Goal: Transaction & Acquisition: Purchase product/service

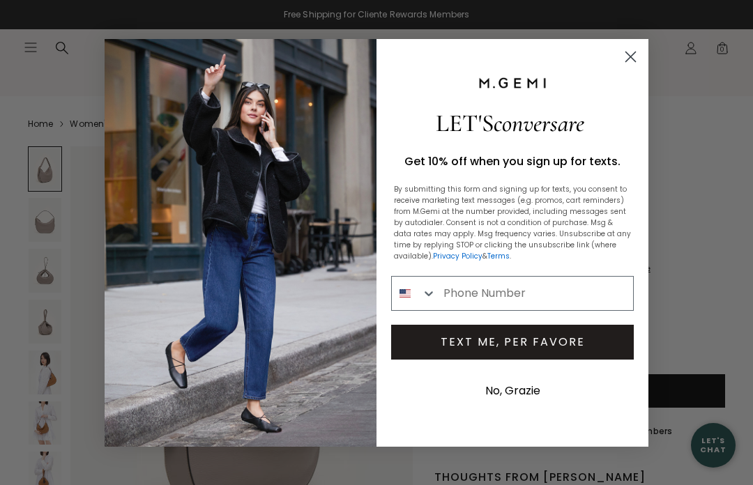
click at [620, 59] on circle "Close dialog" at bounding box center [630, 56] width 23 height 23
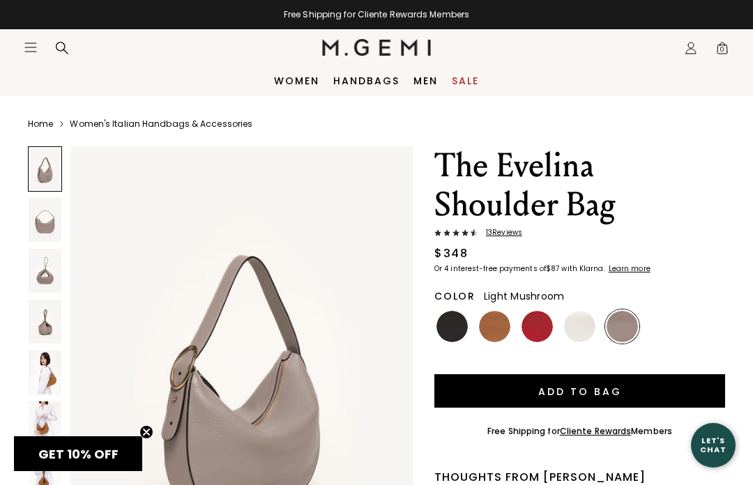
click at [303, 85] on link "Women" at bounding box center [296, 80] width 45 height 11
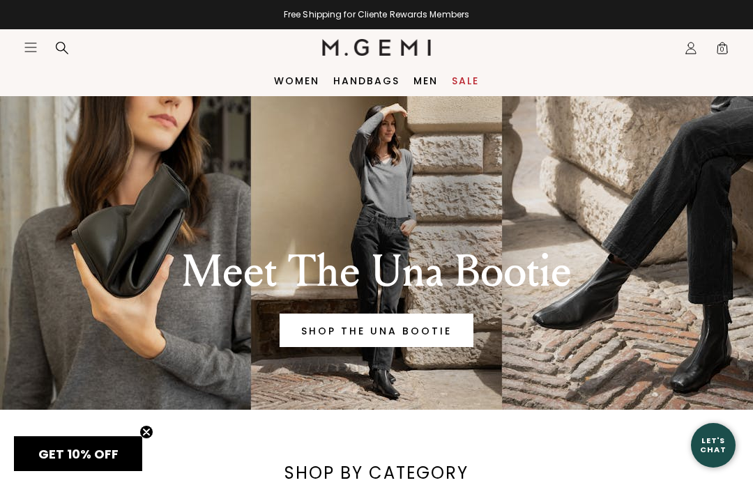
click at [460, 83] on link "Sale" at bounding box center [465, 80] width 27 height 11
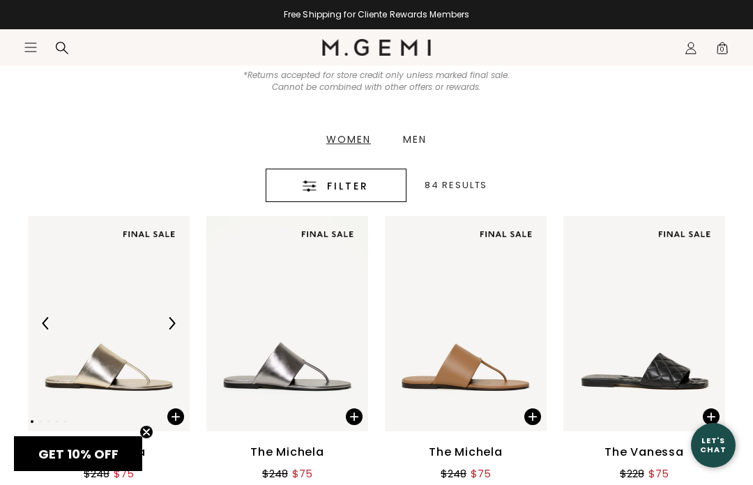
click at [324, 189] on div "Filter" at bounding box center [336, 186] width 98 height 17
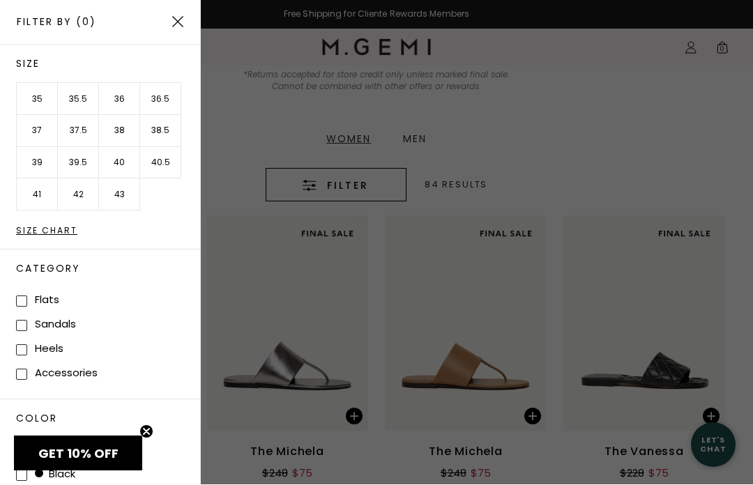
click at [41, 136] on li "37" at bounding box center [37, 132] width 41 height 32
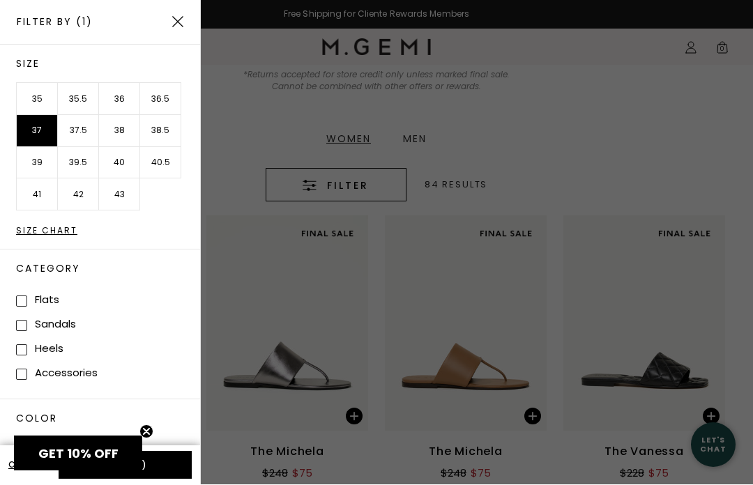
click at [84, 133] on li "37.5" at bounding box center [78, 132] width 41 height 32
click at [66, 317] on label "Sandals" at bounding box center [55, 324] width 41 height 15
click at [27, 321] on input "Sandals" at bounding box center [21, 326] width 11 height 11
checkbox input "true"
click at [171, 461] on button "Apply (3)" at bounding box center [125, 466] width 133 height 28
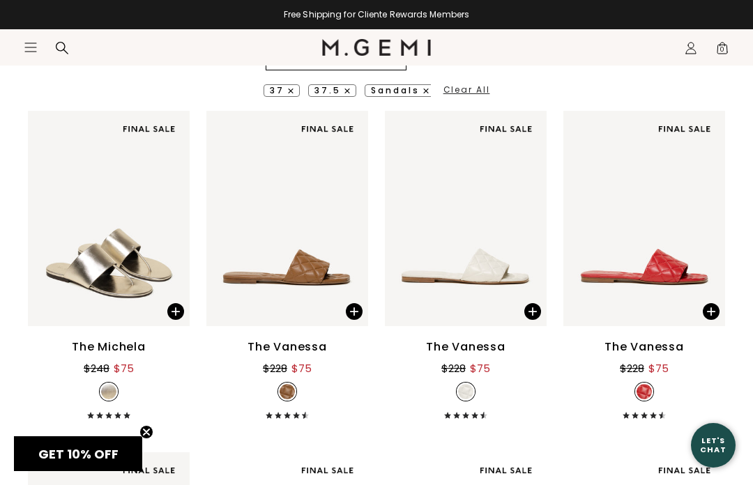
scroll to position [344, 0]
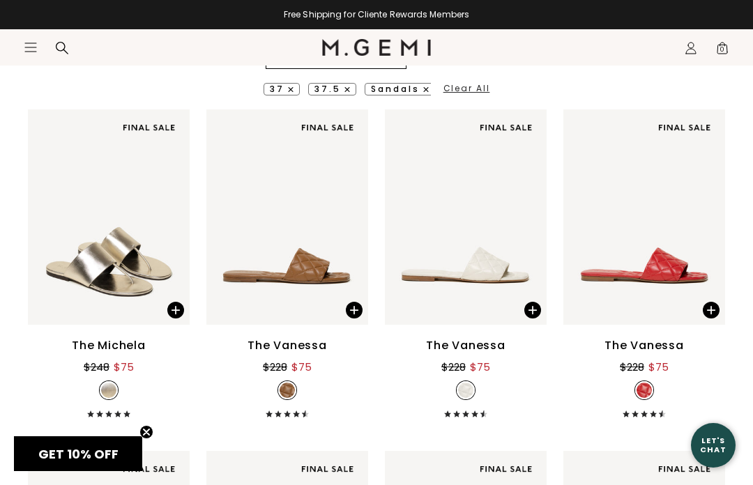
click at [349, 213] on img at bounding box center [350, 217] width 13 height 13
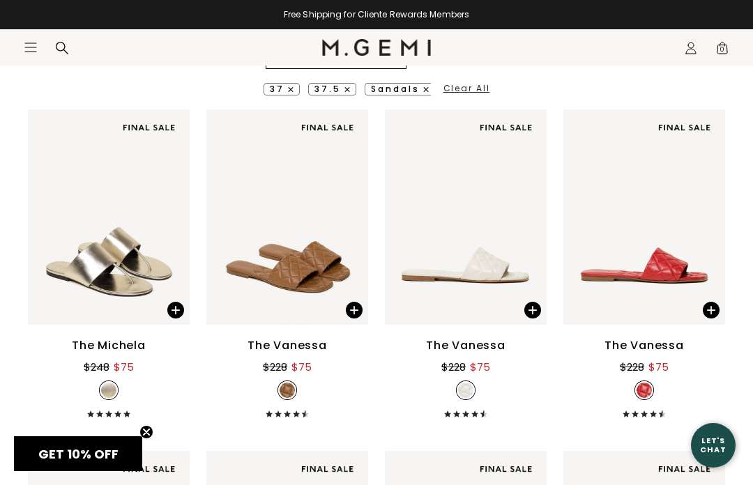
click at [344, 229] on img at bounding box center [287, 216] width 162 height 215
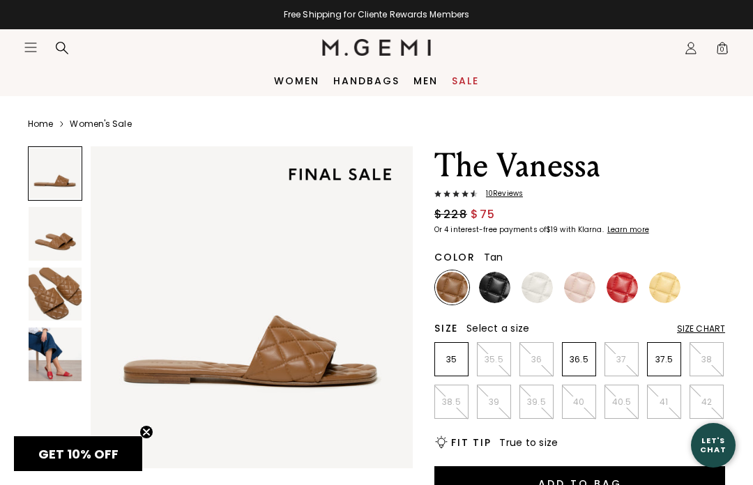
click at [580, 294] on img at bounding box center [579, 287] width 31 height 31
